Goal: Navigation & Orientation: Find specific page/section

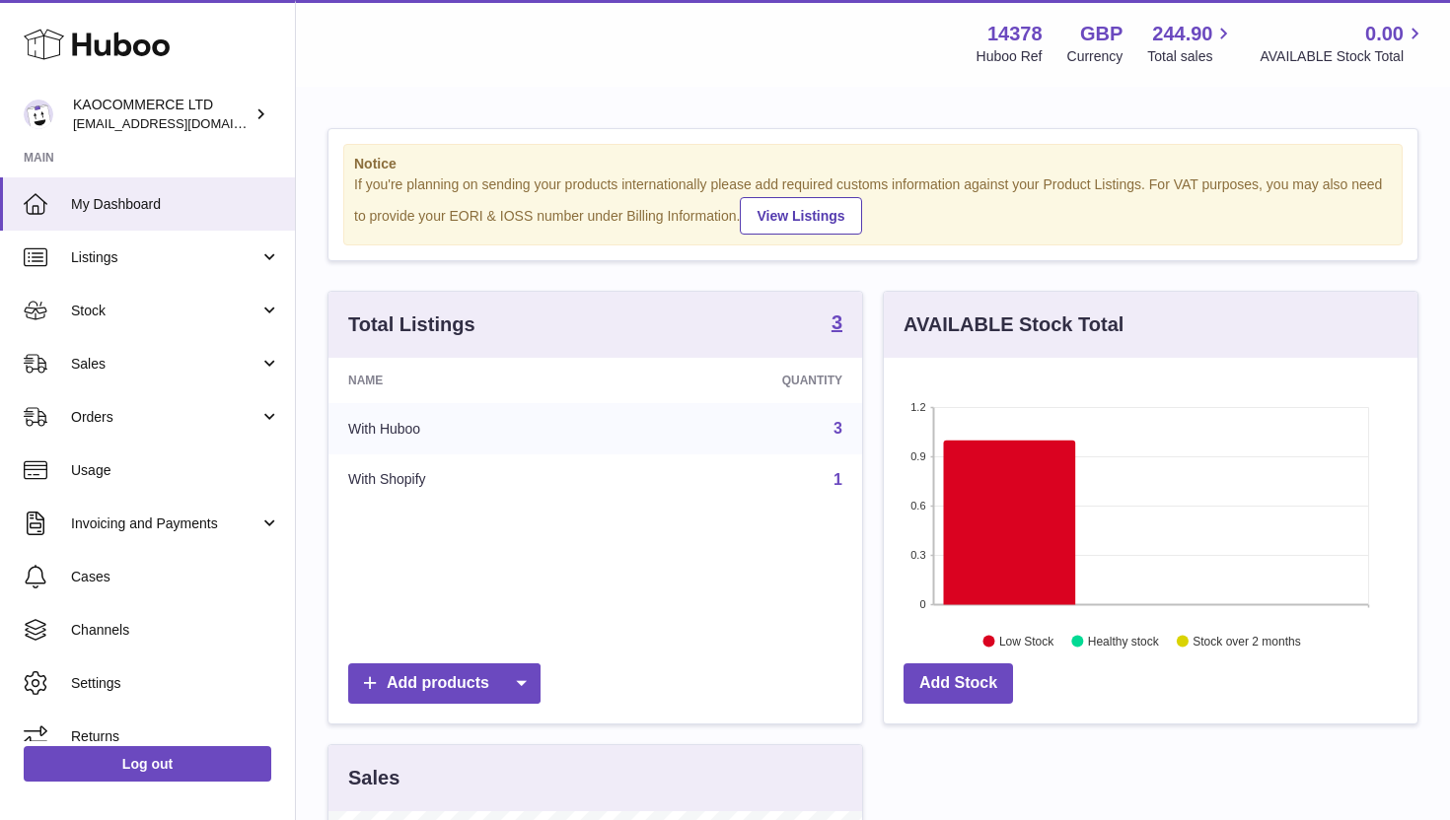
scroll to position [308, 534]
click at [125, 312] on span "Stock" at bounding box center [165, 311] width 188 height 19
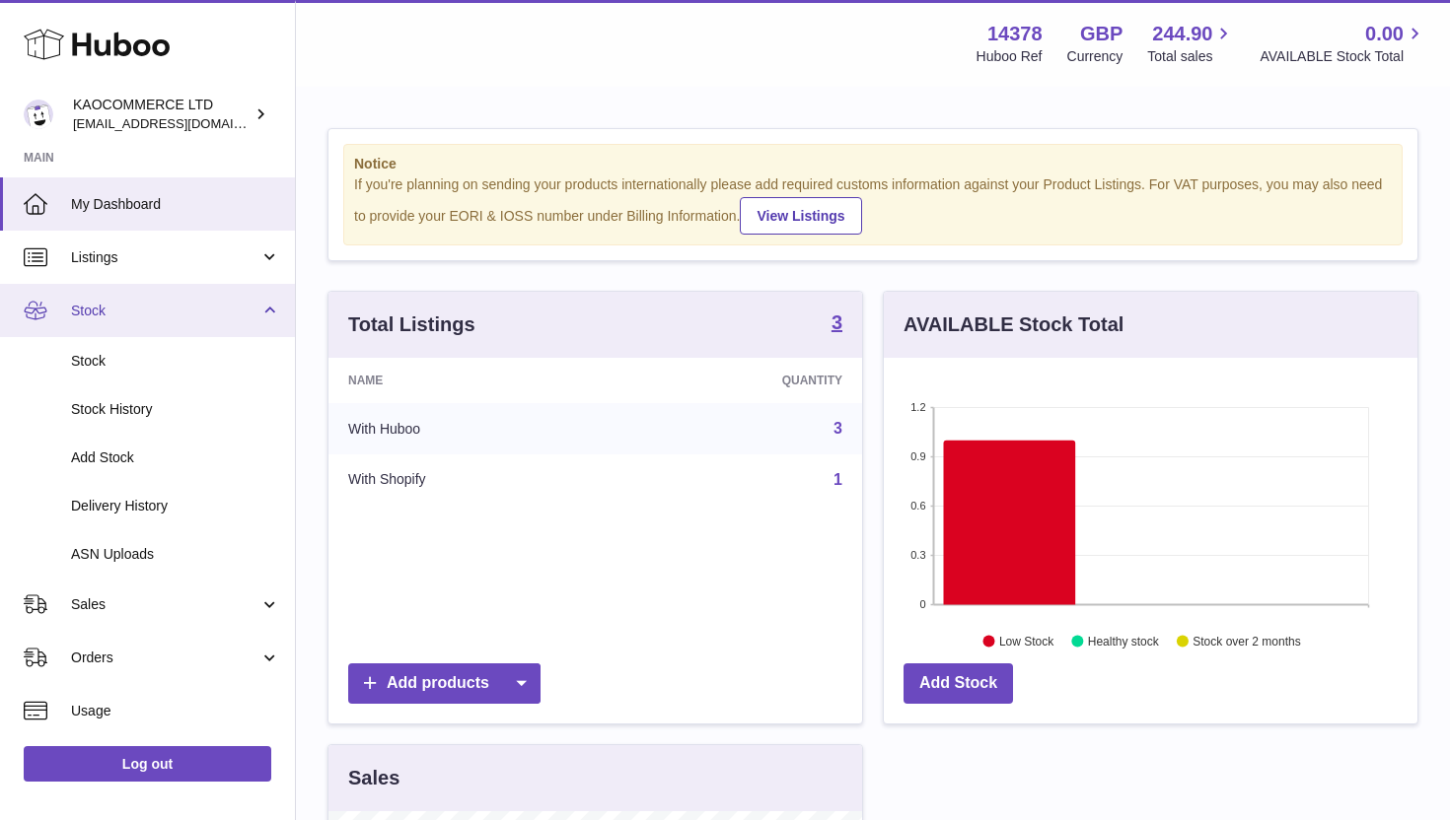
click at [121, 321] on link "Stock" at bounding box center [147, 310] width 295 height 53
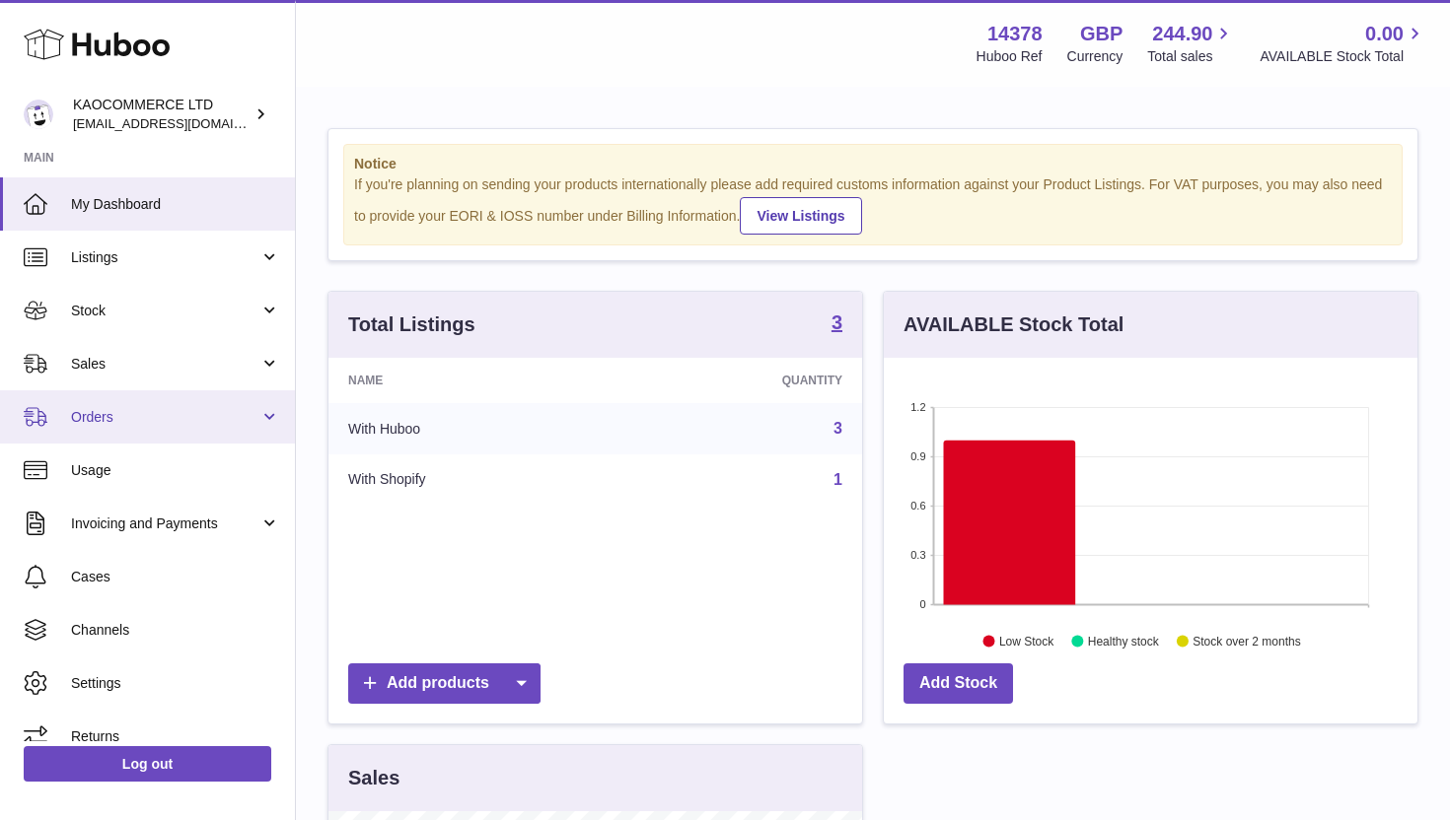
click at [142, 417] on span "Orders" at bounding box center [165, 417] width 188 height 19
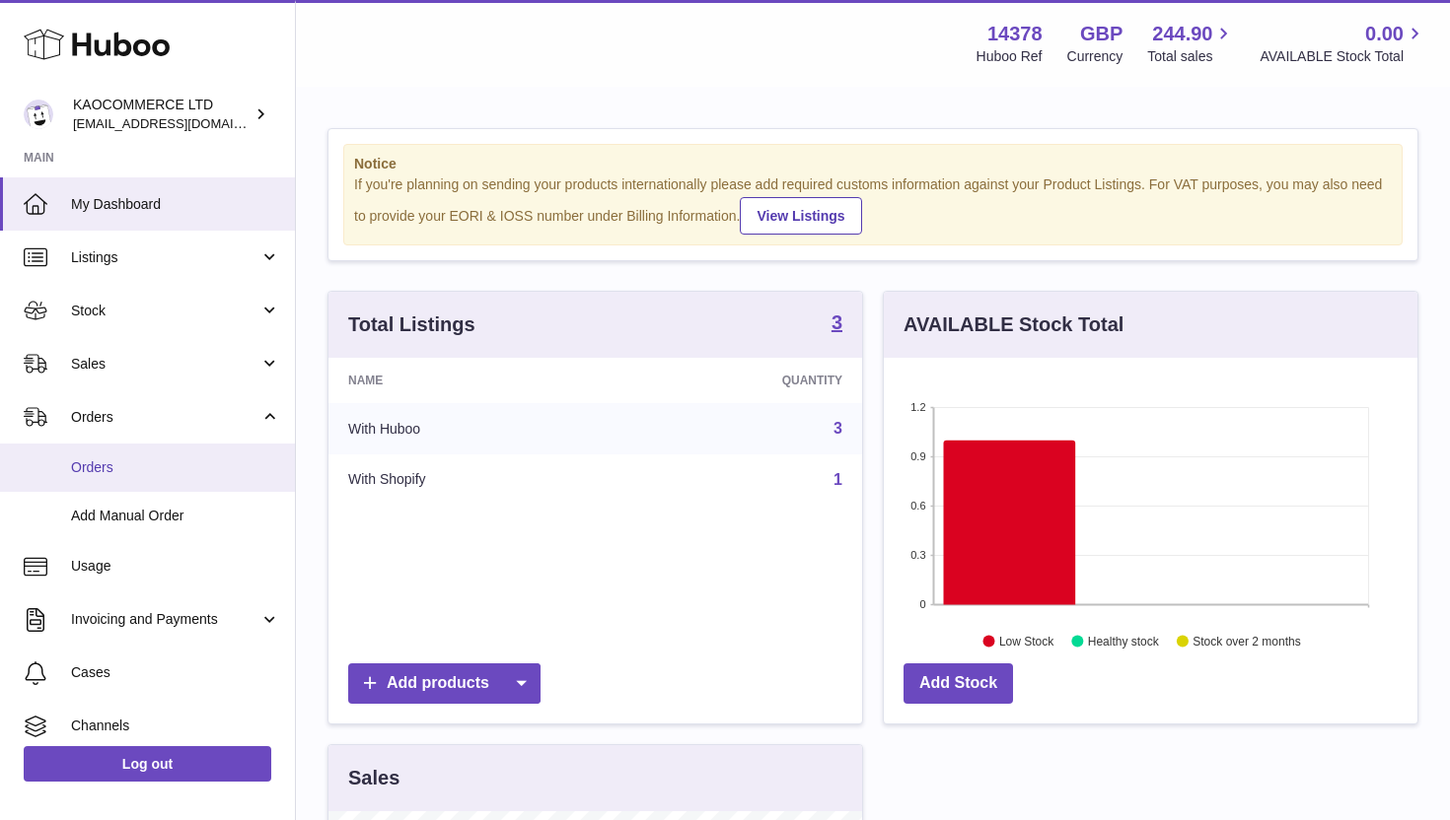
click at [131, 465] on span "Orders" at bounding box center [175, 468] width 209 height 19
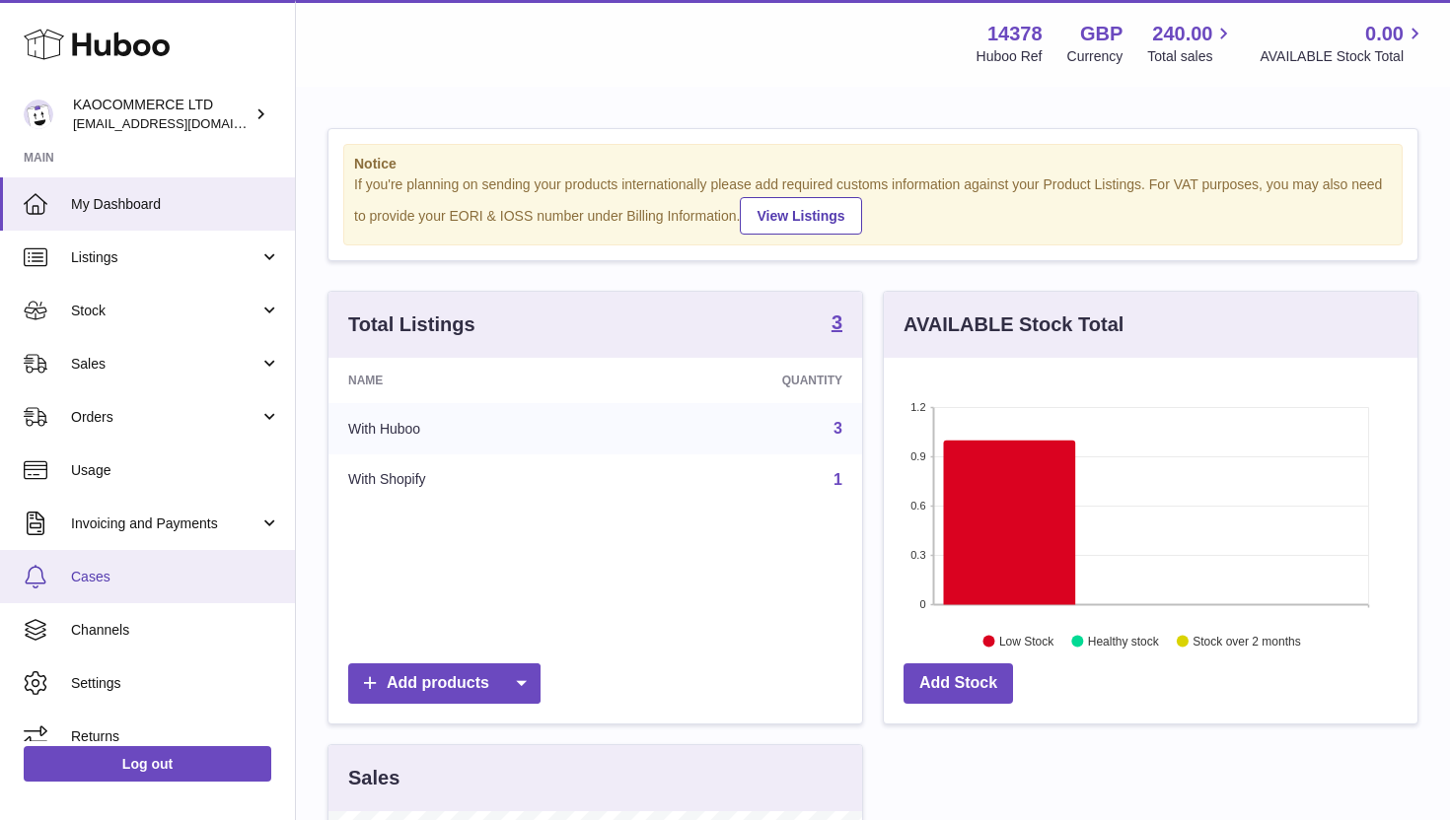
scroll to position [22, 0]
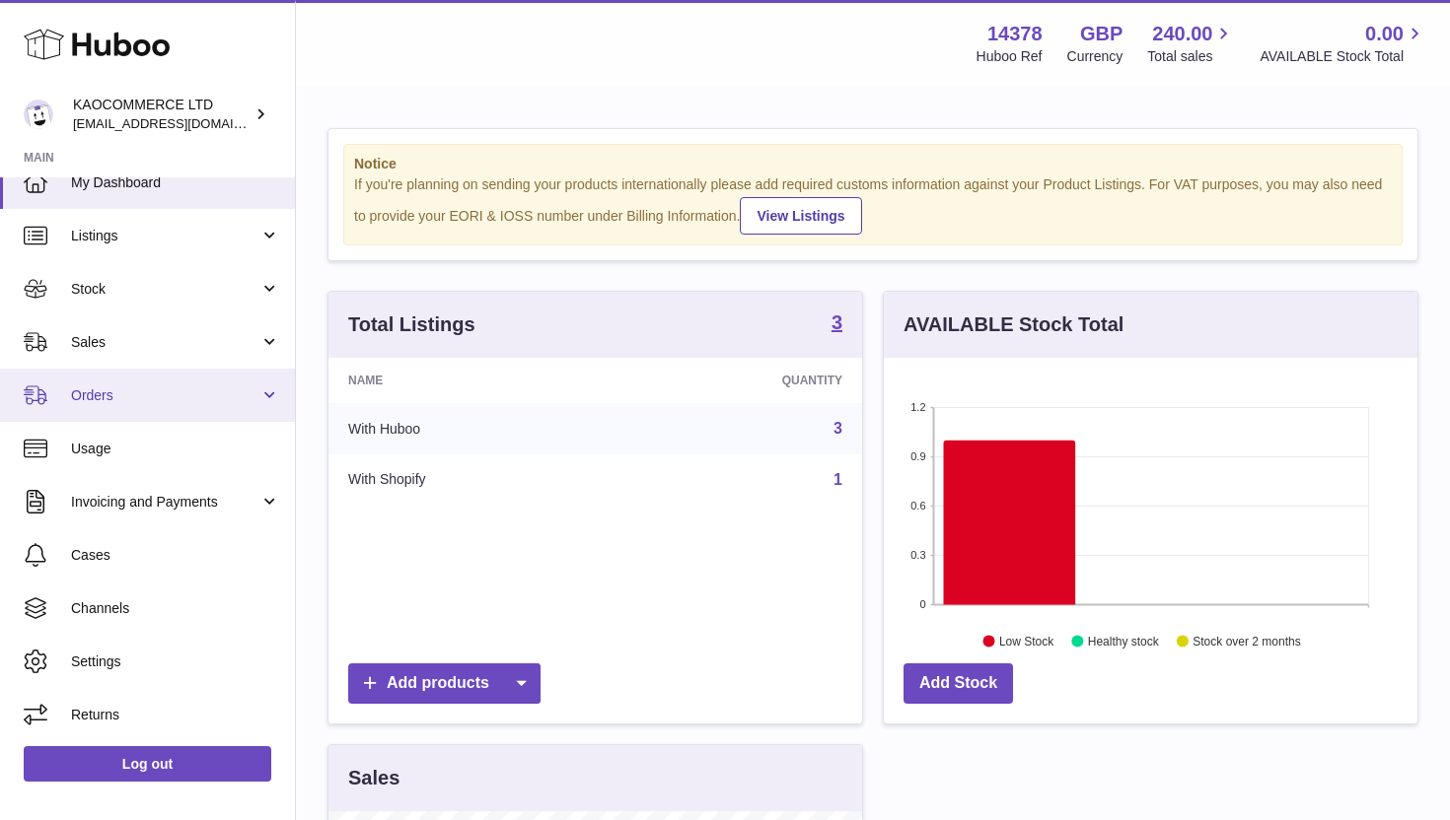
click at [174, 396] on span "Orders" at bounding box center [165, 396] width 188 height 19
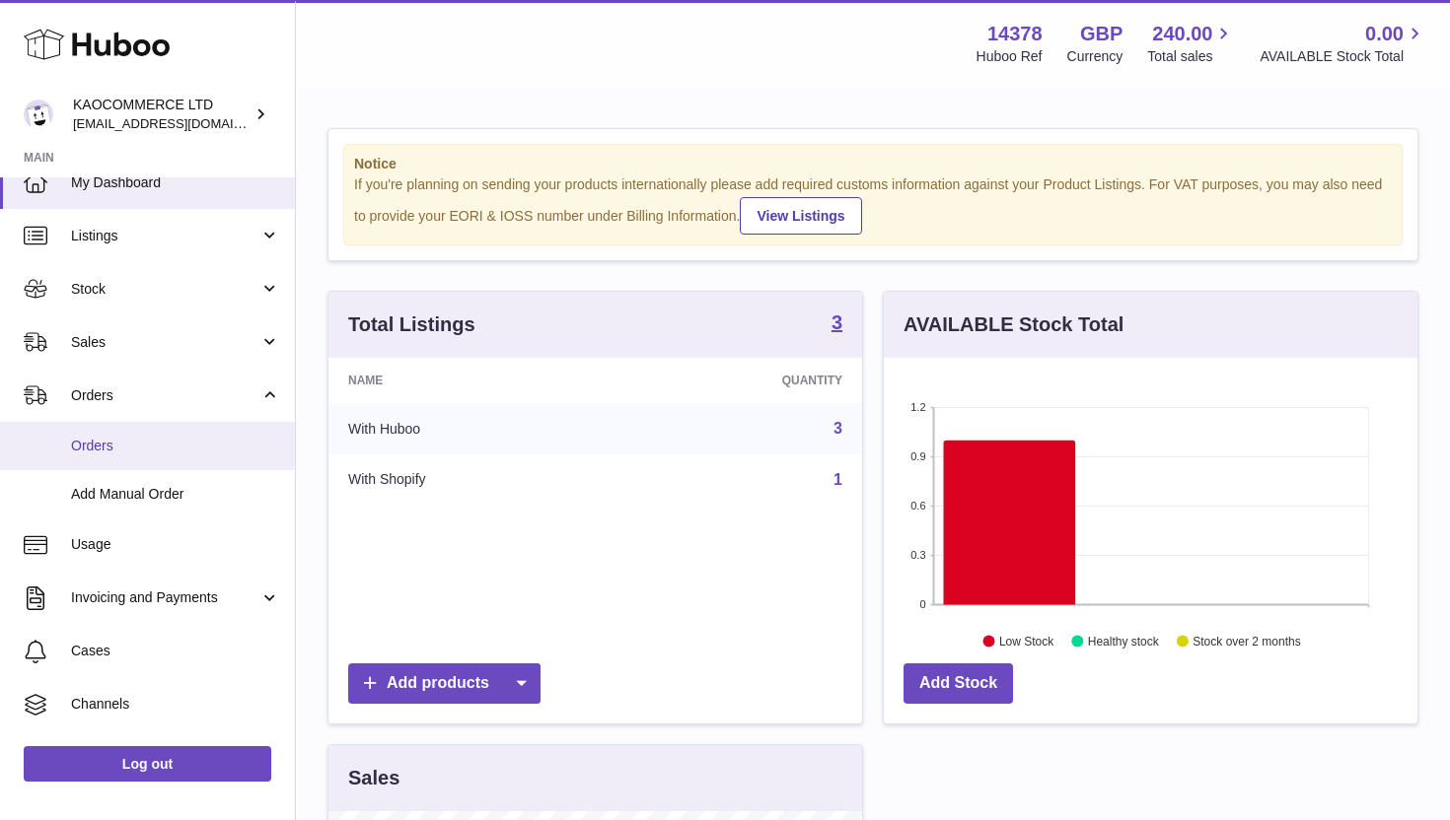
click at [136, 448] on span "Orders" at bounding box center [175, 446] width 209 height 19
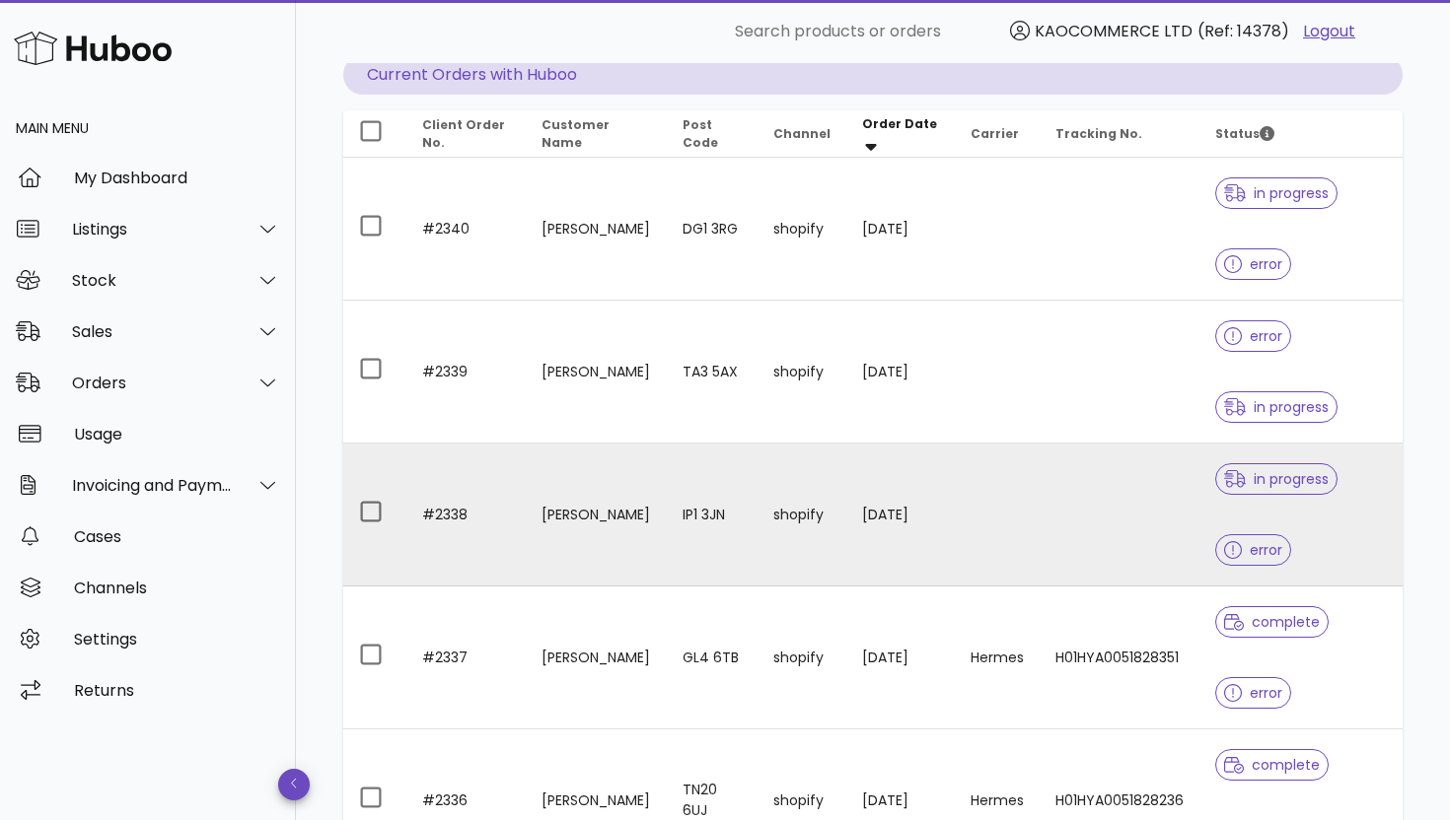
scroll to position [198, 0]
